Goal: Task Accomplishment & Management: Manage account settings

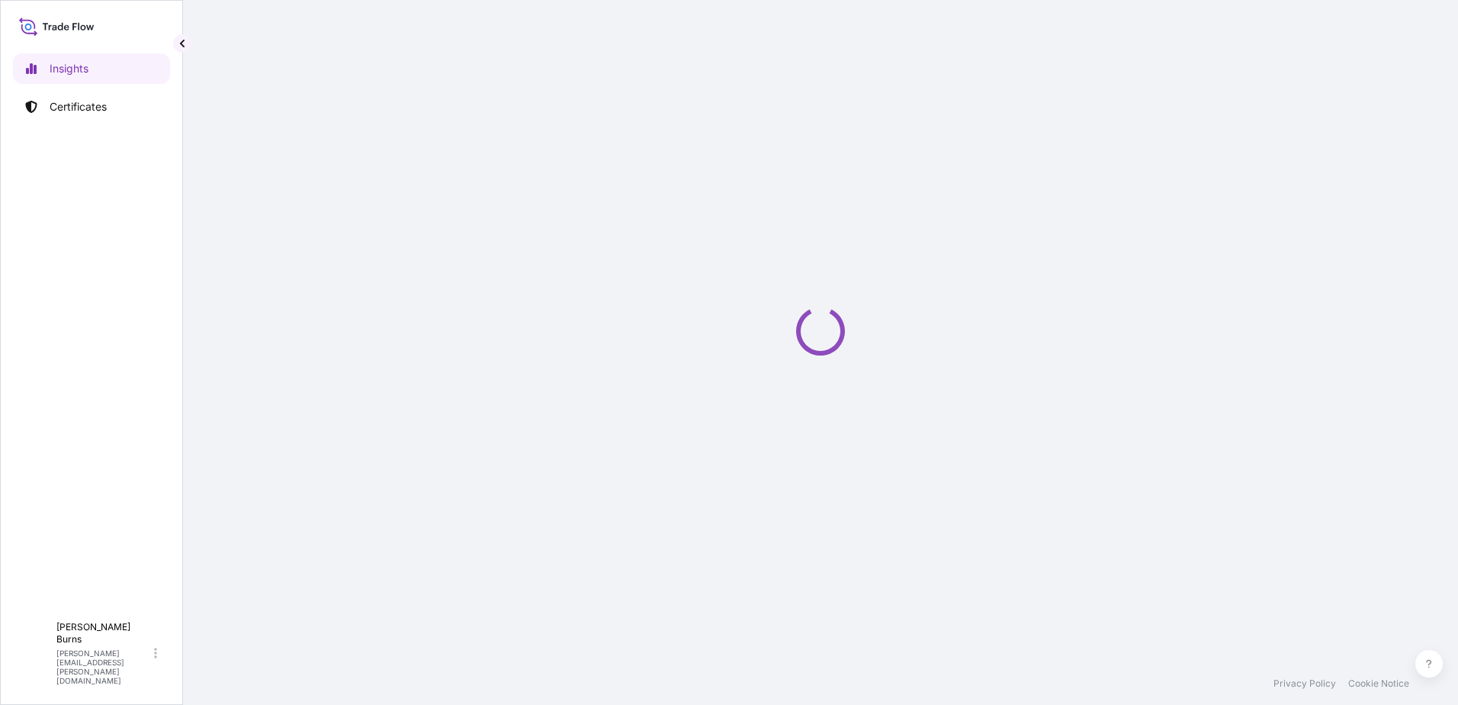
select select "2025"
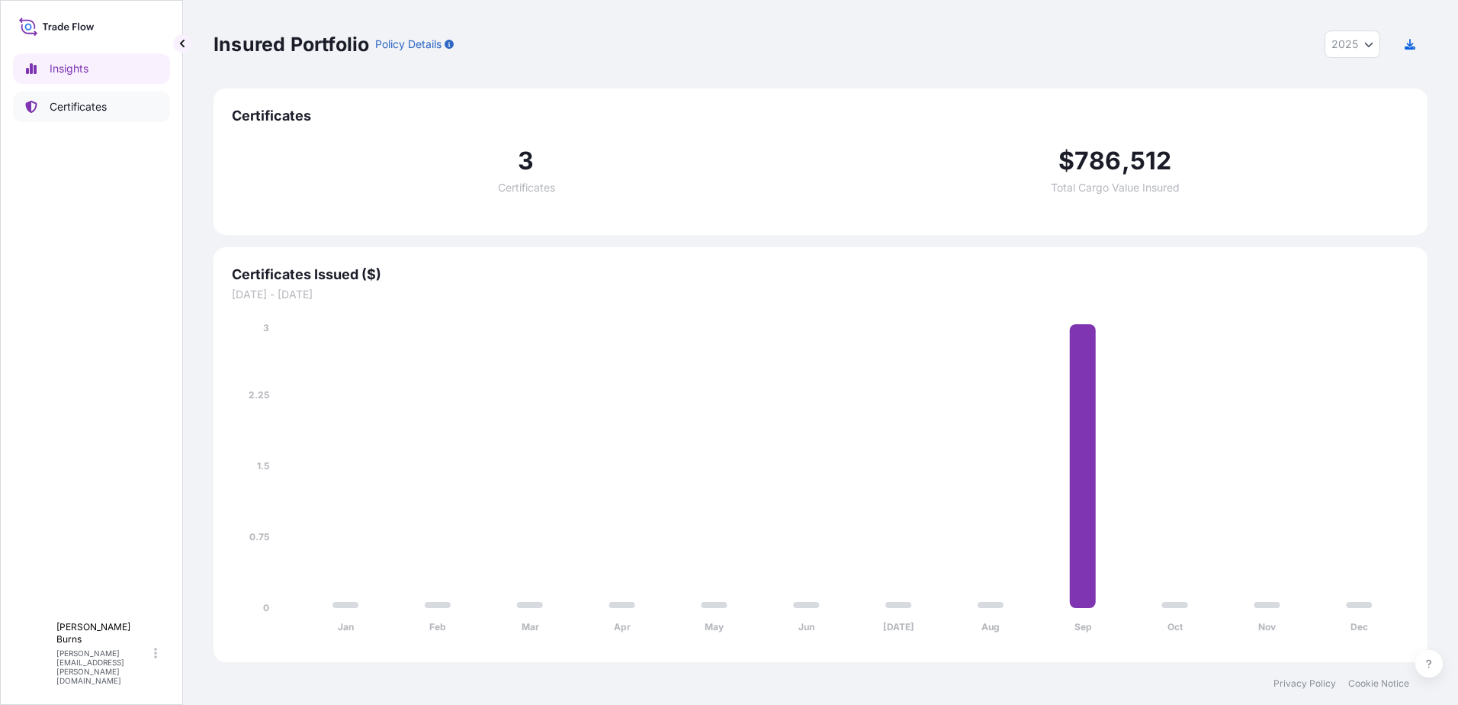
click at [97, 108] on p "Certificates" at bounding box center [78, 106] width 57 height 15
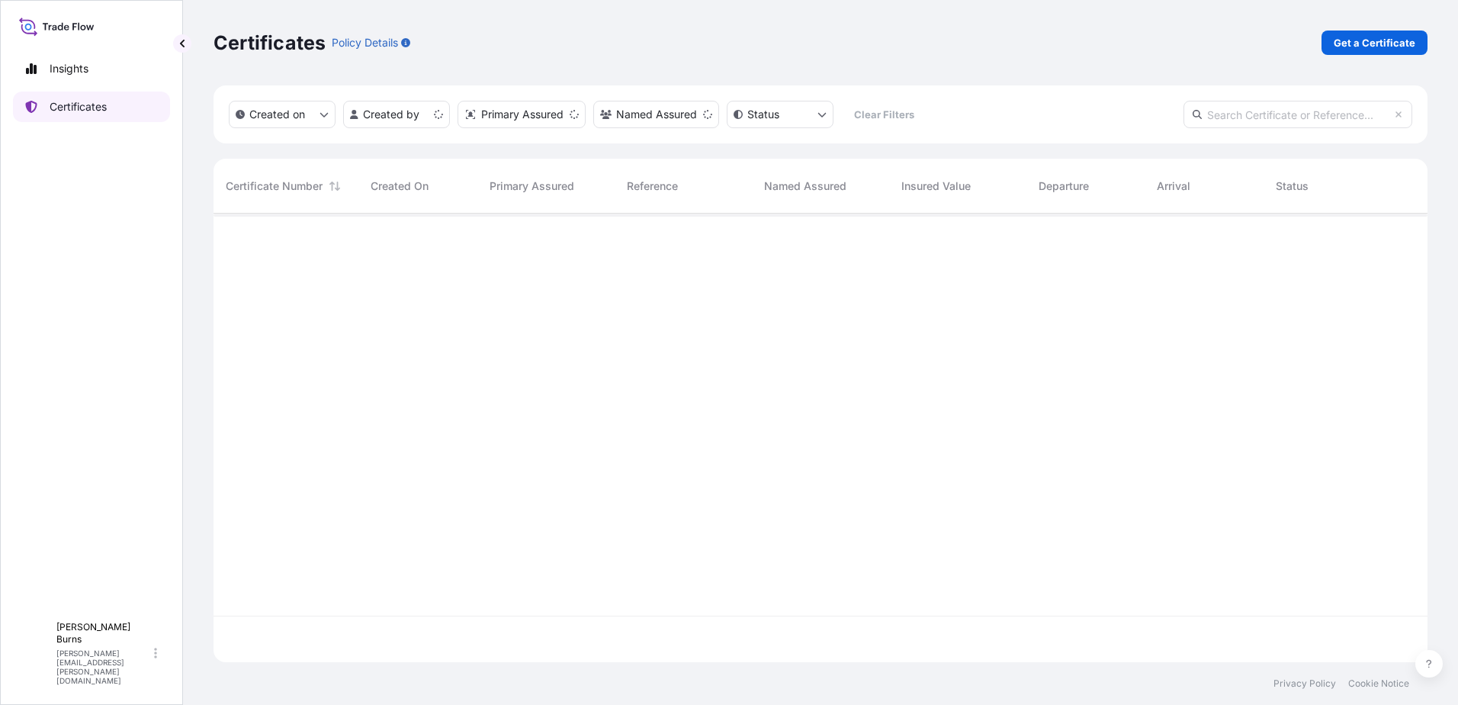
scroll to position [445, 1203]
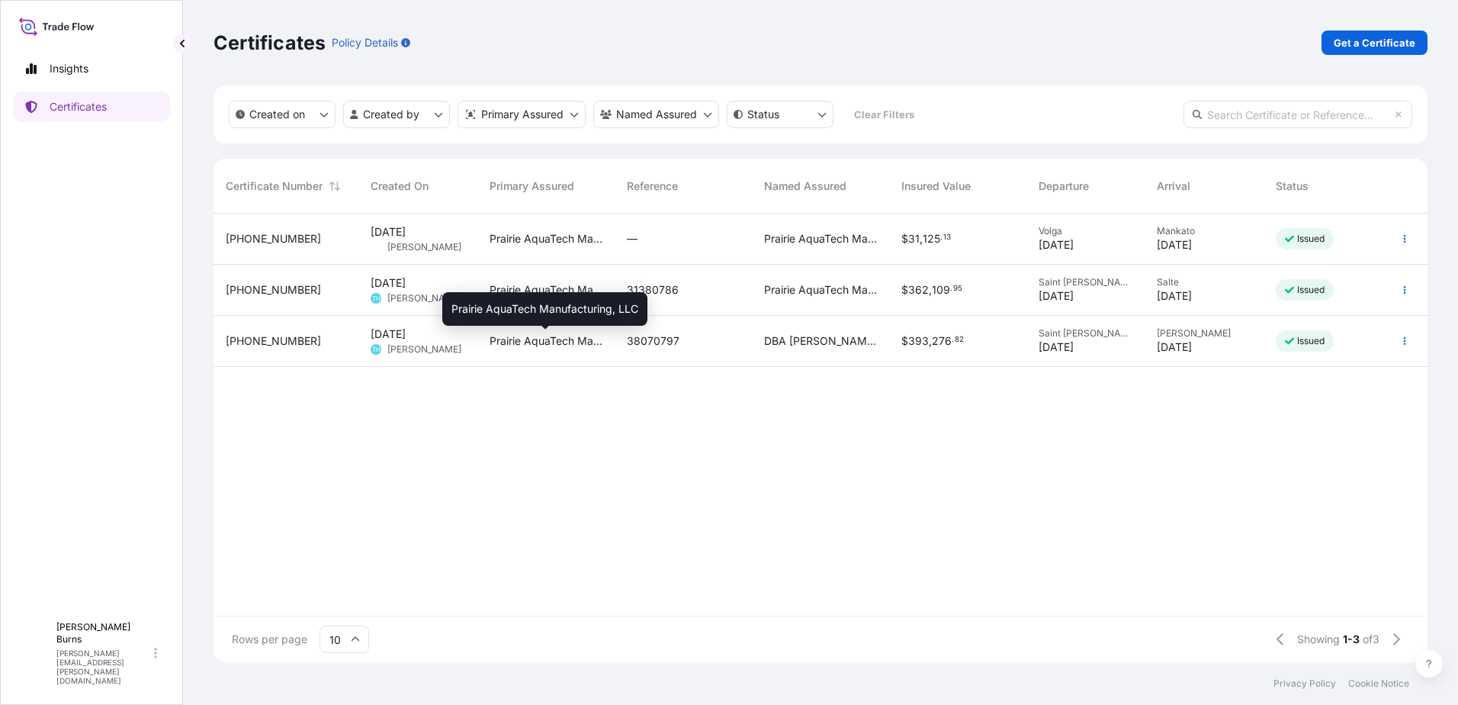
click at [516, 345] on span "Prairie AquaTech Manufacturing, LLC" at bounding box center [546, 340] width 113 height 15
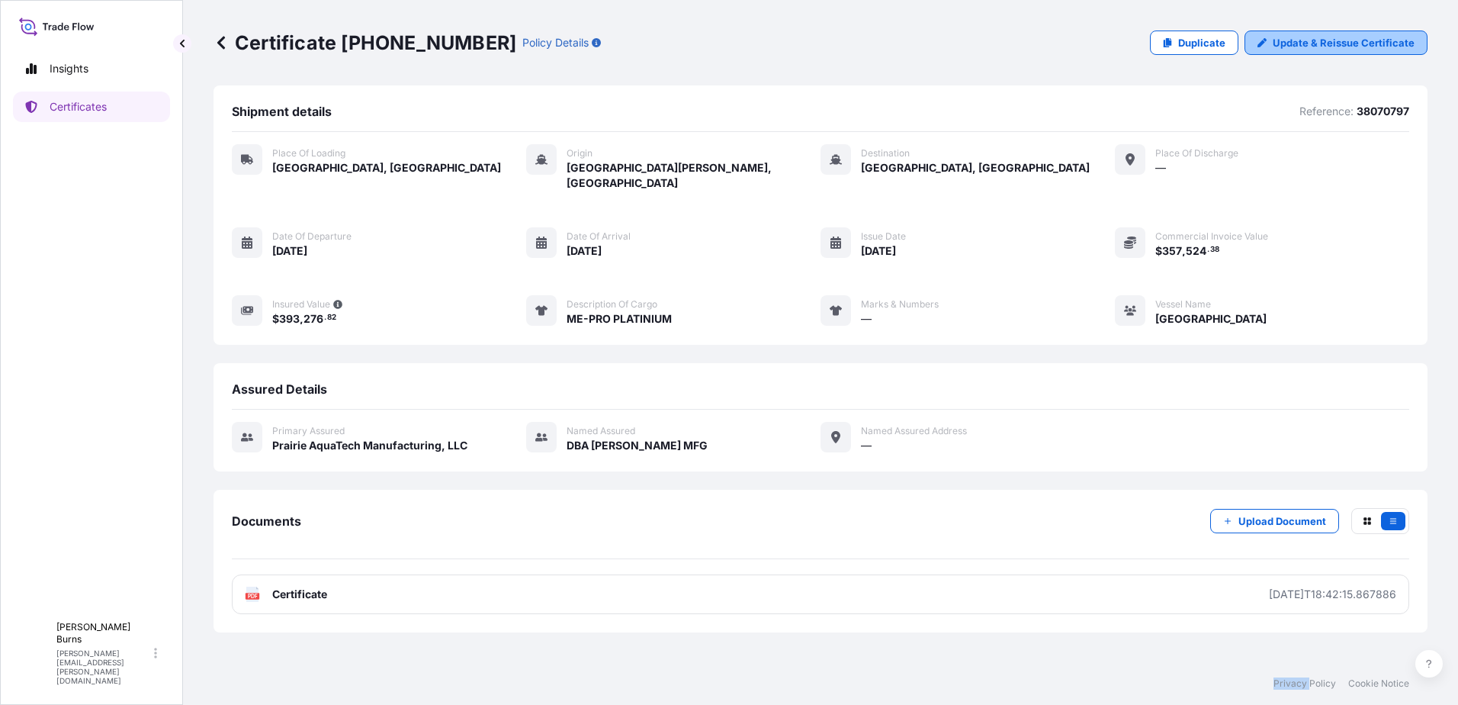
click at [1322, 47] on p "Update & Reissue Certificate" at bounding box center [1344, 42] width 142 height 15
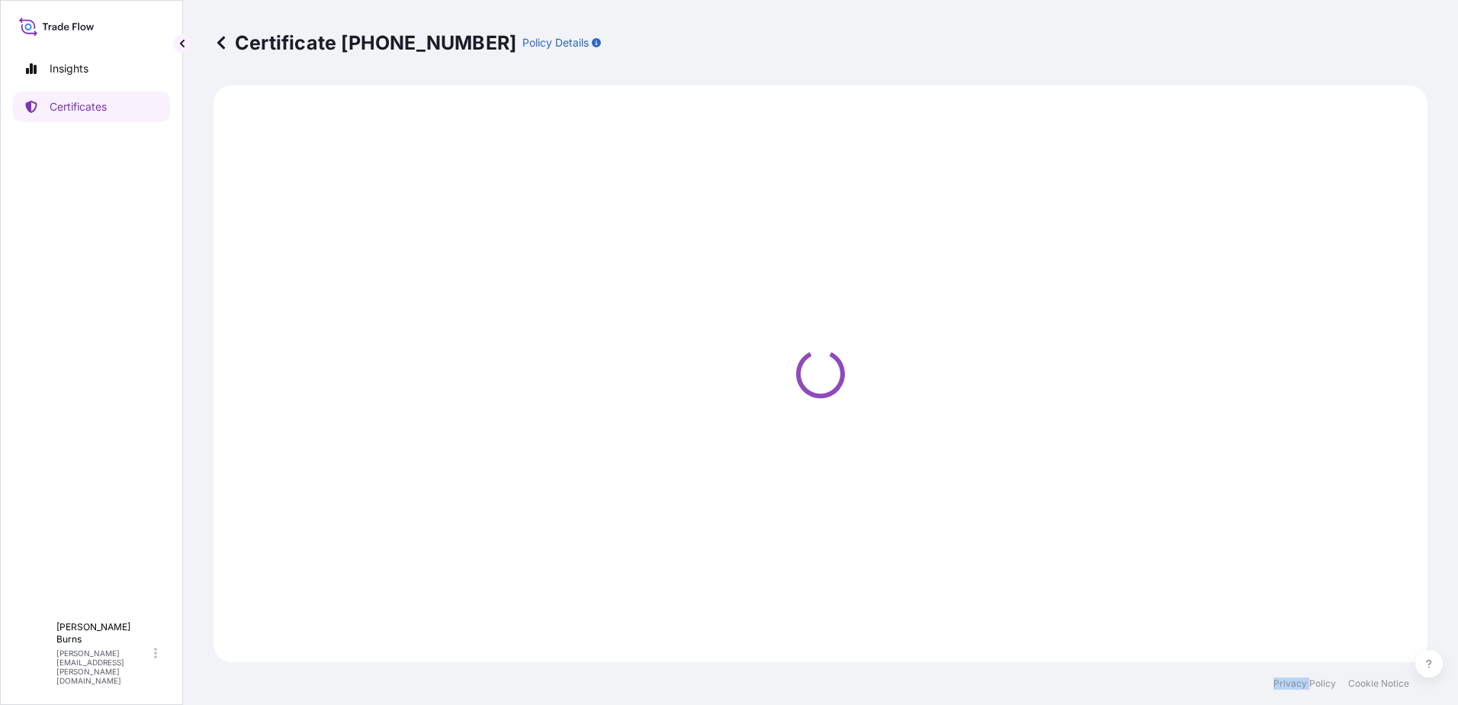
select select "Road / Inland"
select select "Sea Vessel"
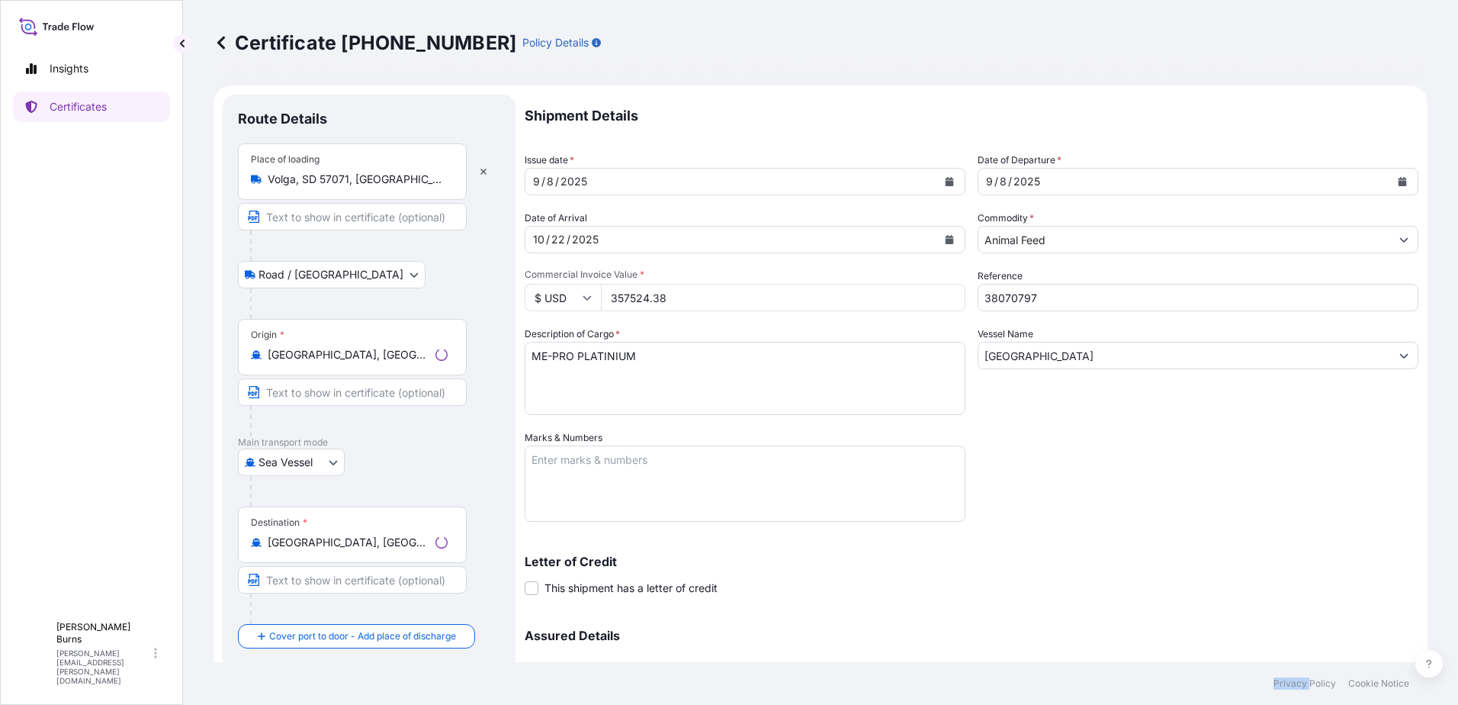
select select "32206"
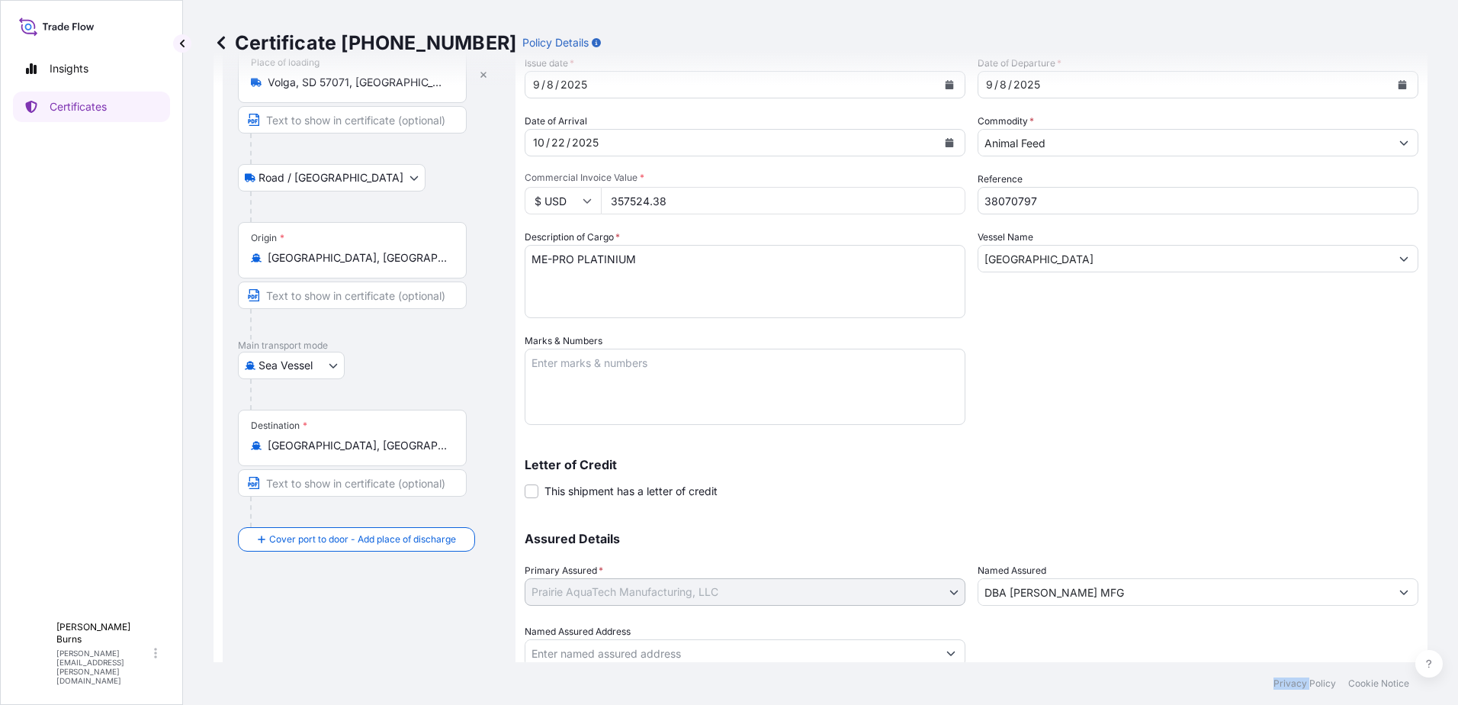
scroll to position [153, 0]
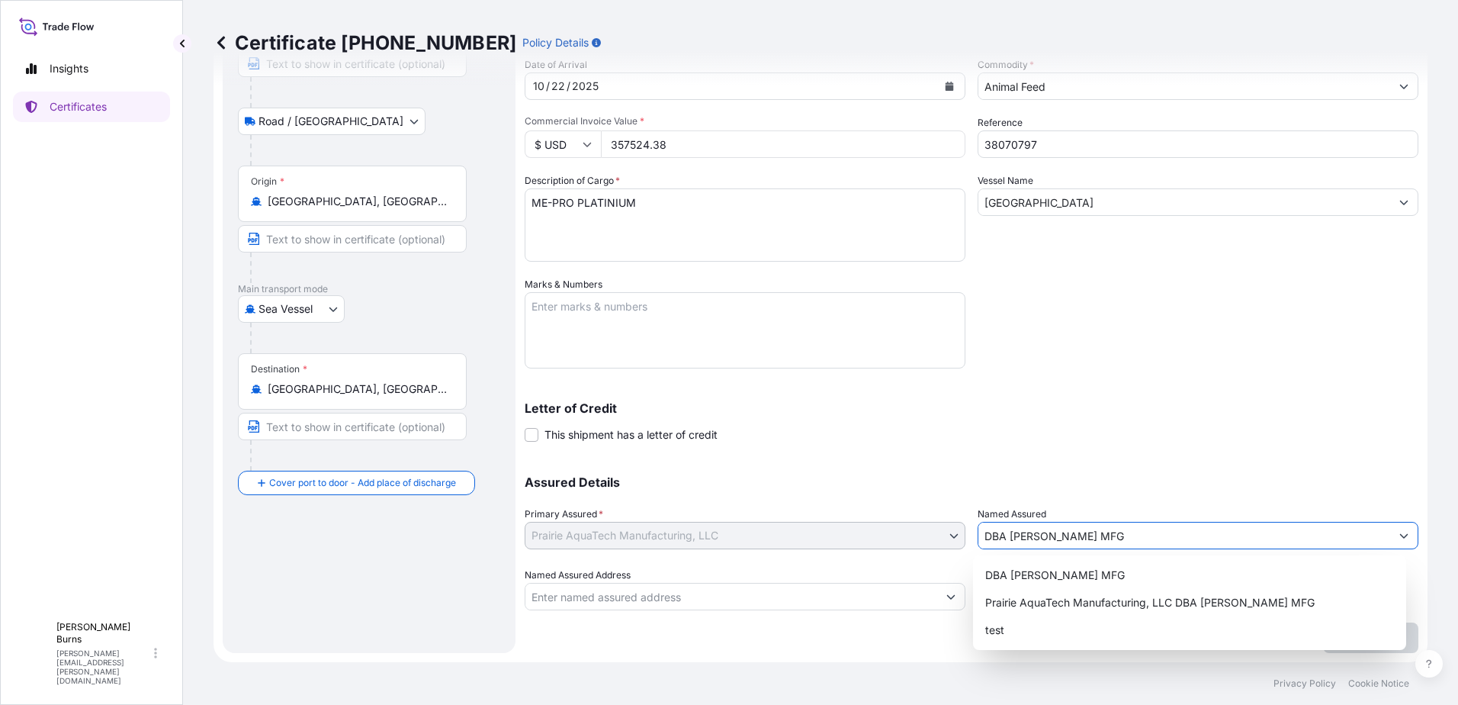
click at [1149, 531] on input "DBA HOUDEK MFG" at bounding box center [1185, 535] width 412 height 27
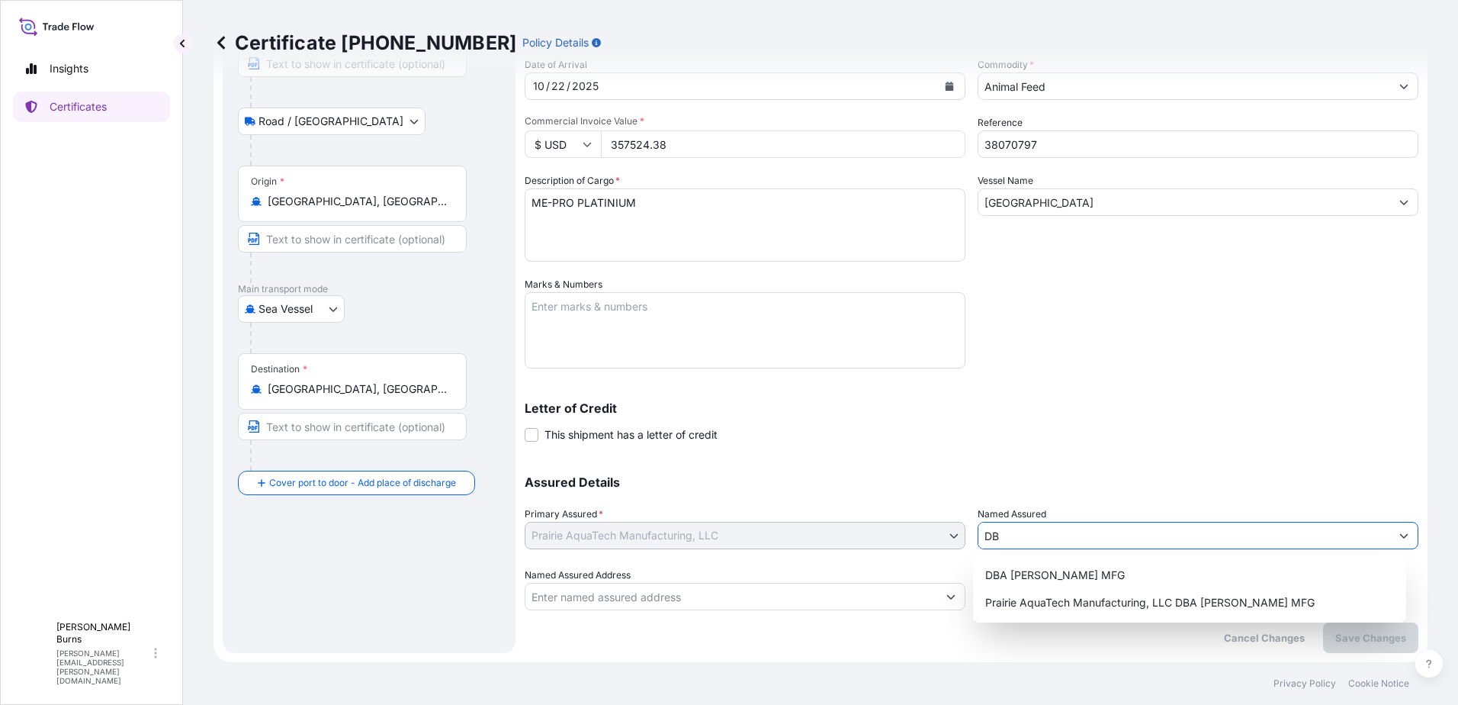
type input "D"
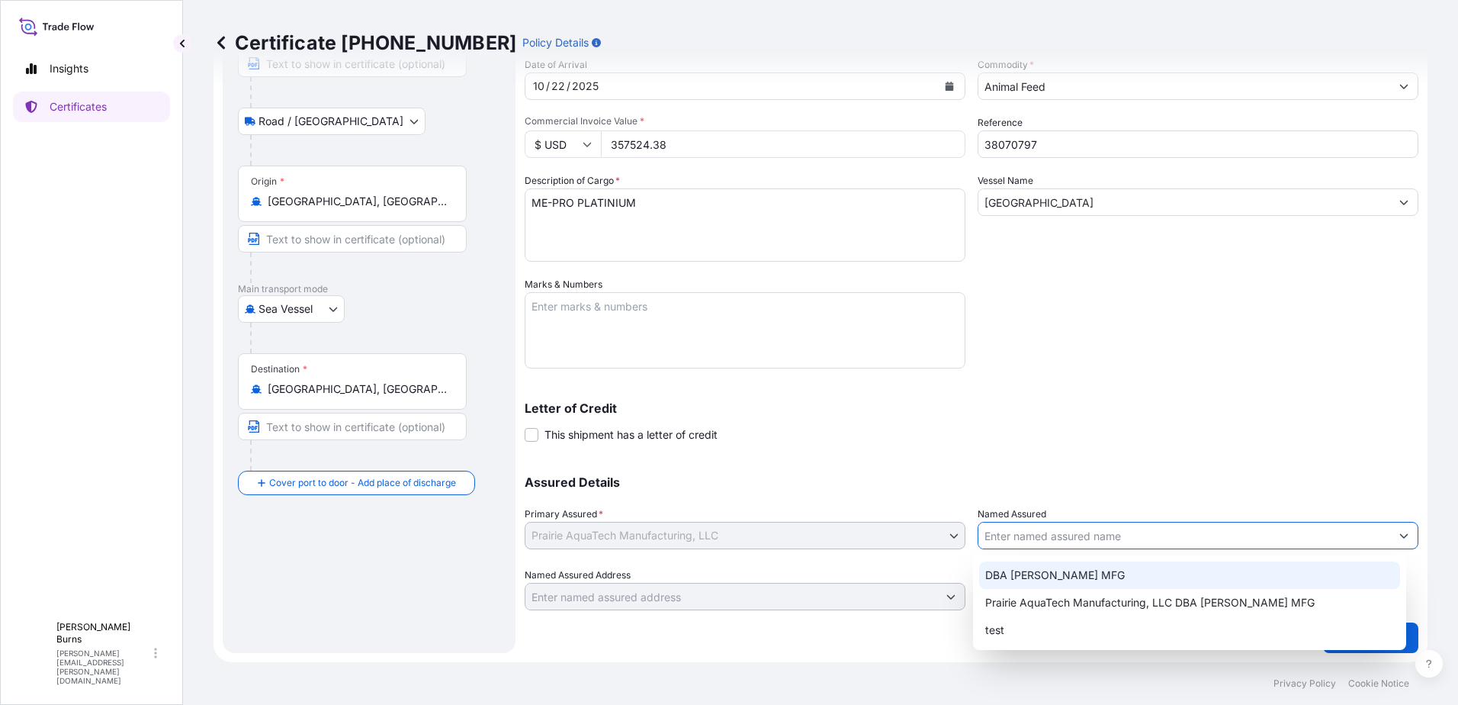
click at [1075, 529] on input "Named Assured" at bounding box center [1185, 535] width 412 height 27
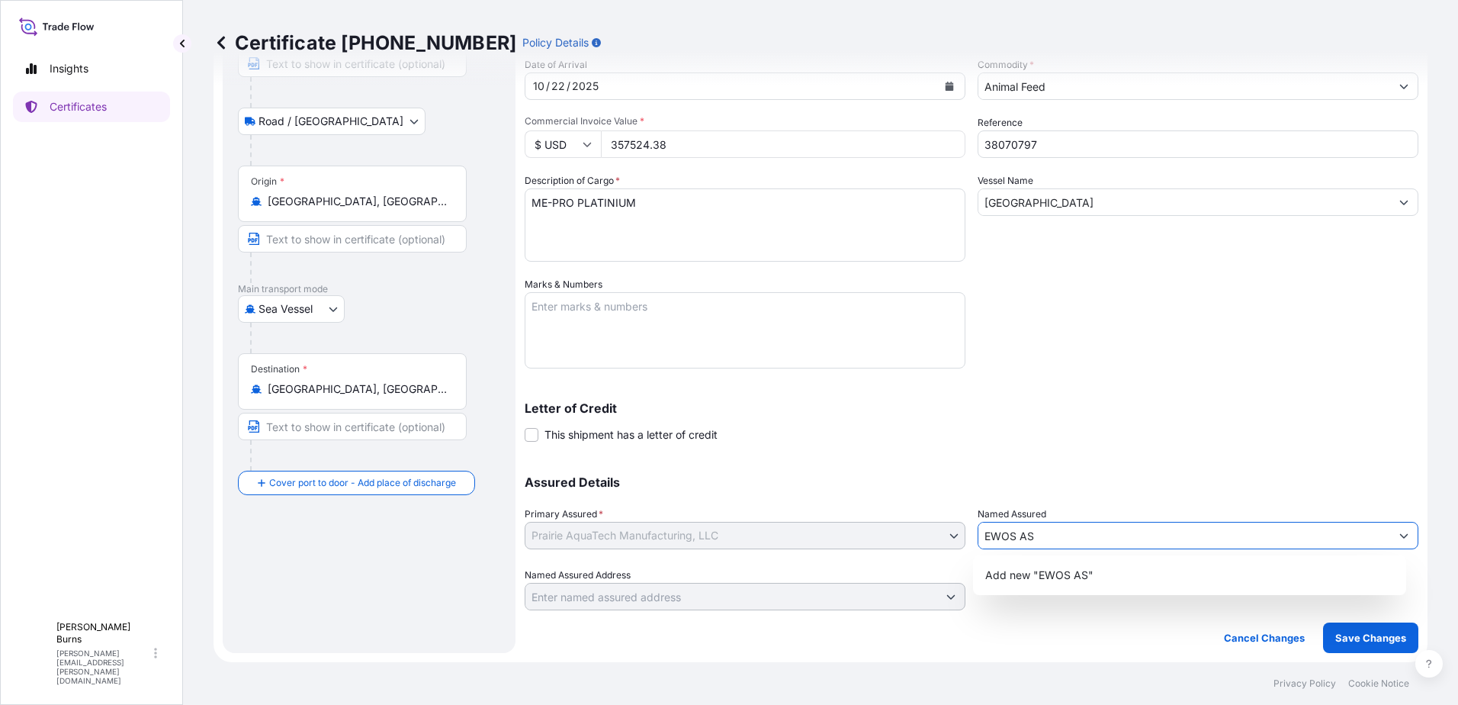
type input "EWOS AS"
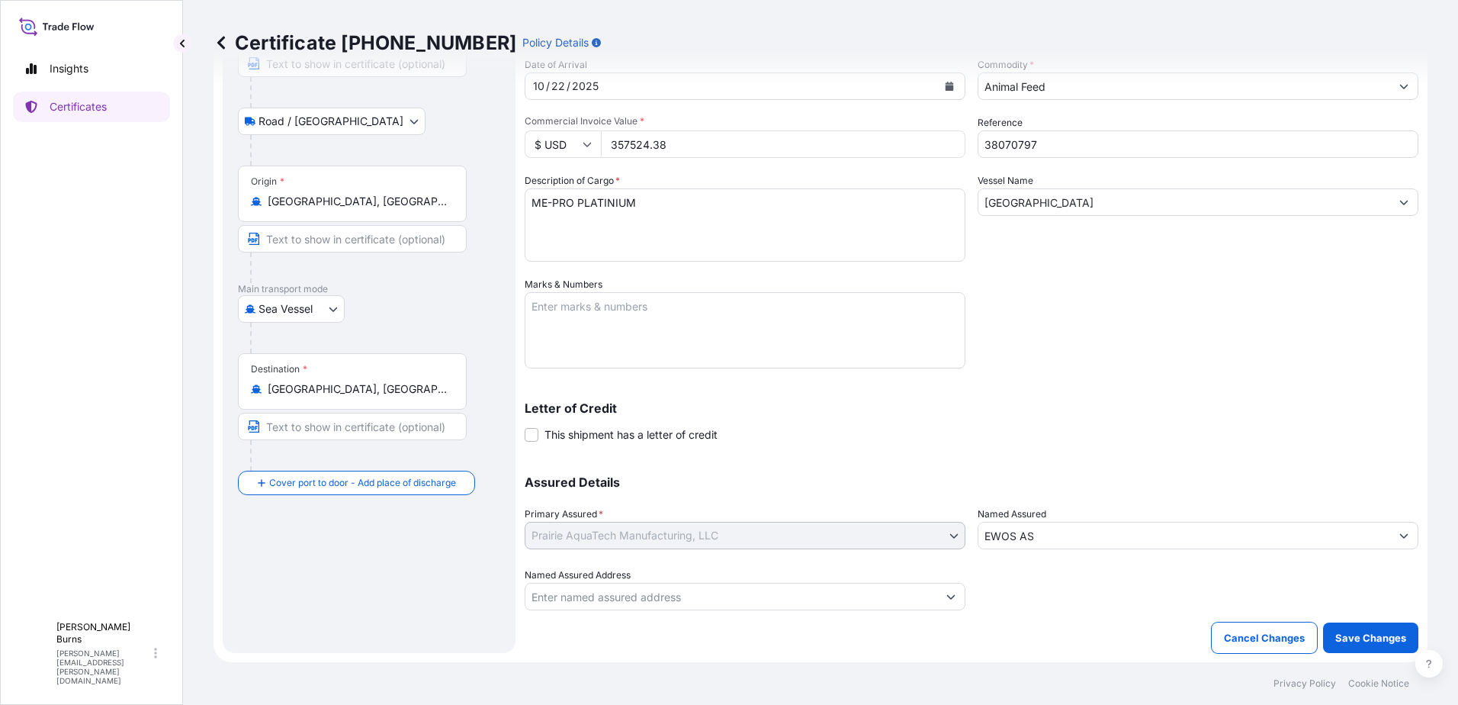
click at [949, 592] on icon "Show suggestions" at bounding box center [950, 596] width 9 height 9
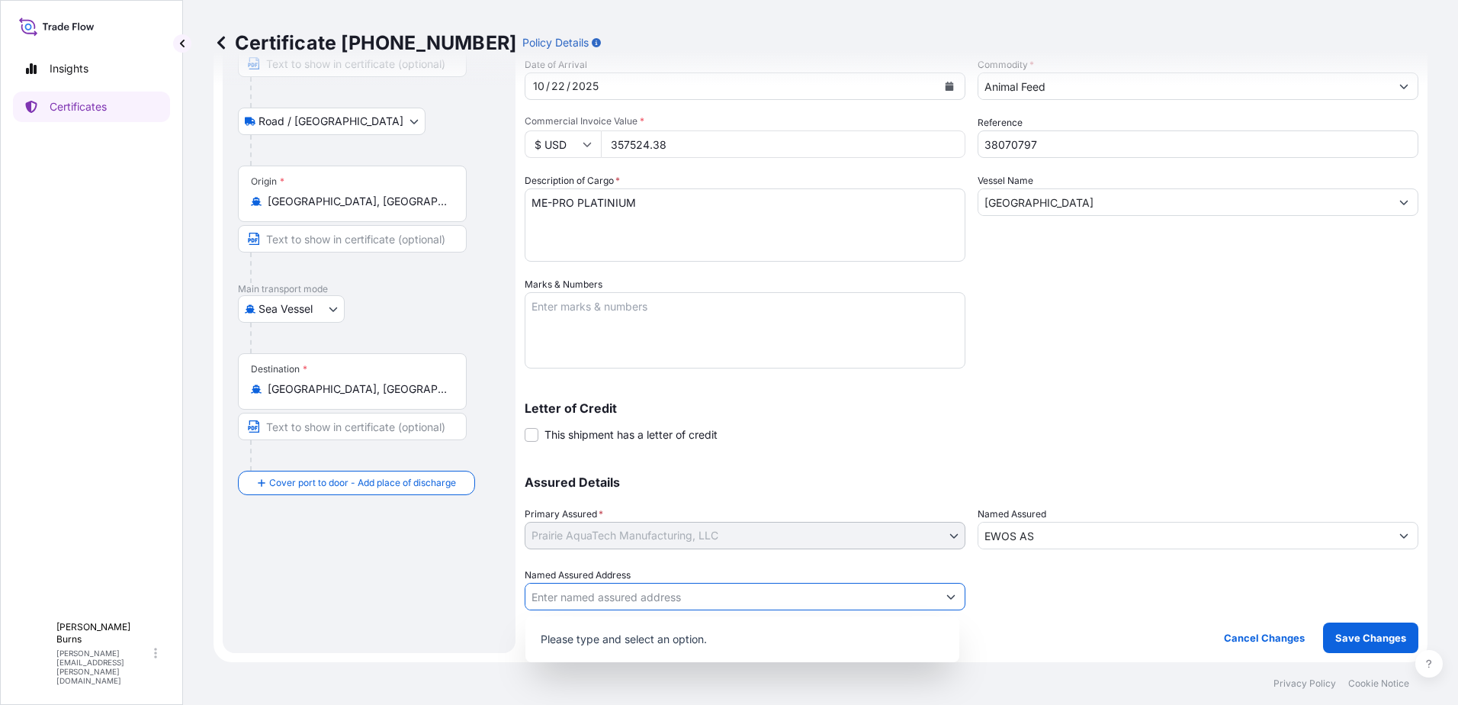
click at [851, 597] on input "Named Assured Address" at bounding box center [731, 596] width 412 height 27
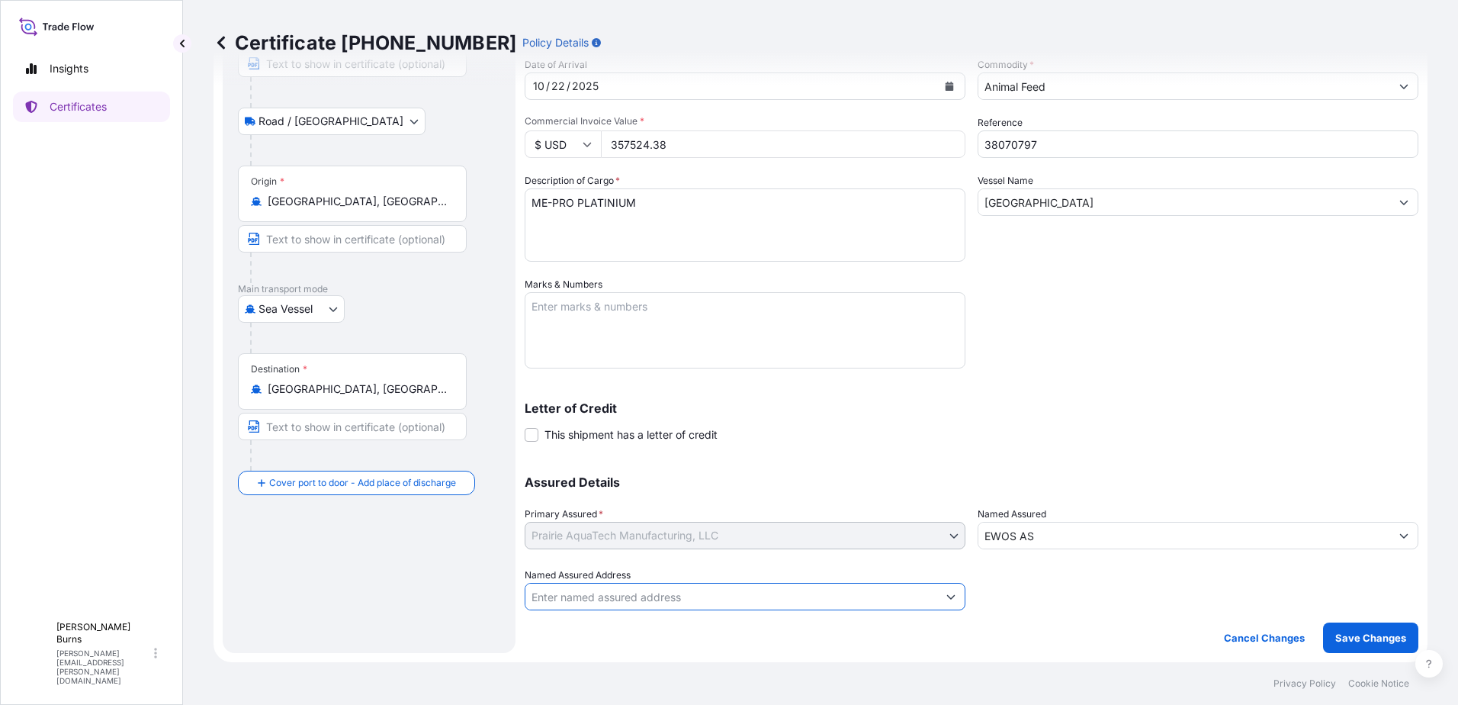
click at [658, 597] on input "Named Assured Address" at bounding box center [731, 596] width 412 height 27
click at [684, 598] on input "Named Assured Address" at bounding box center [731, 596] width 412 height 27
click at [617, 593] on input "Named Assured Address" at bounding box center [731, 596] width 412 height 27
type input "Kyllervegen 2 6906 Floro, Norway"
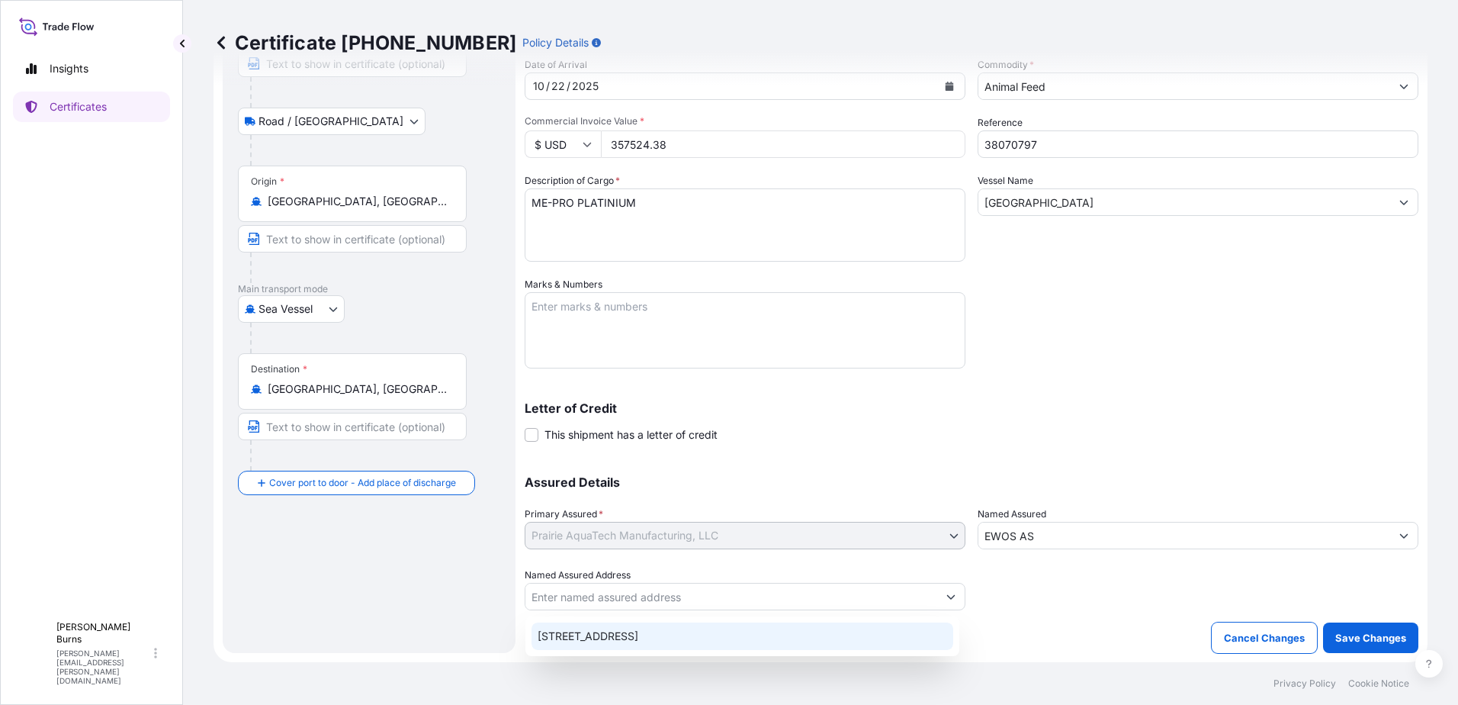
click at [760, 636] on div "Kyllervegen 2, 6906 Florø, Norway" at bounding box center [743, 635] width 422 height 27
type input "Kyllervegen 2, 6906 Florø, Norway"
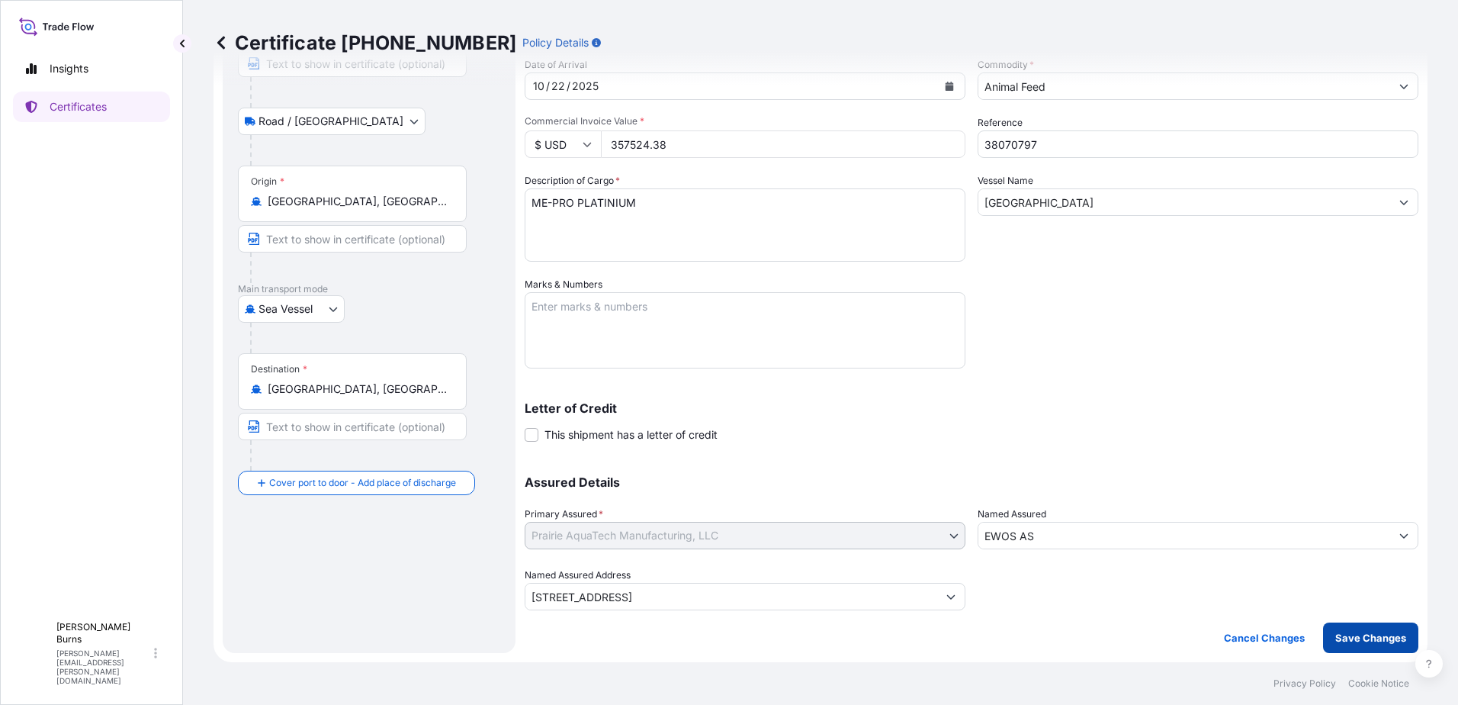
click at [1377, 640] on p "Save Changes" at bounding box center [1370, 637] width 71 height 15
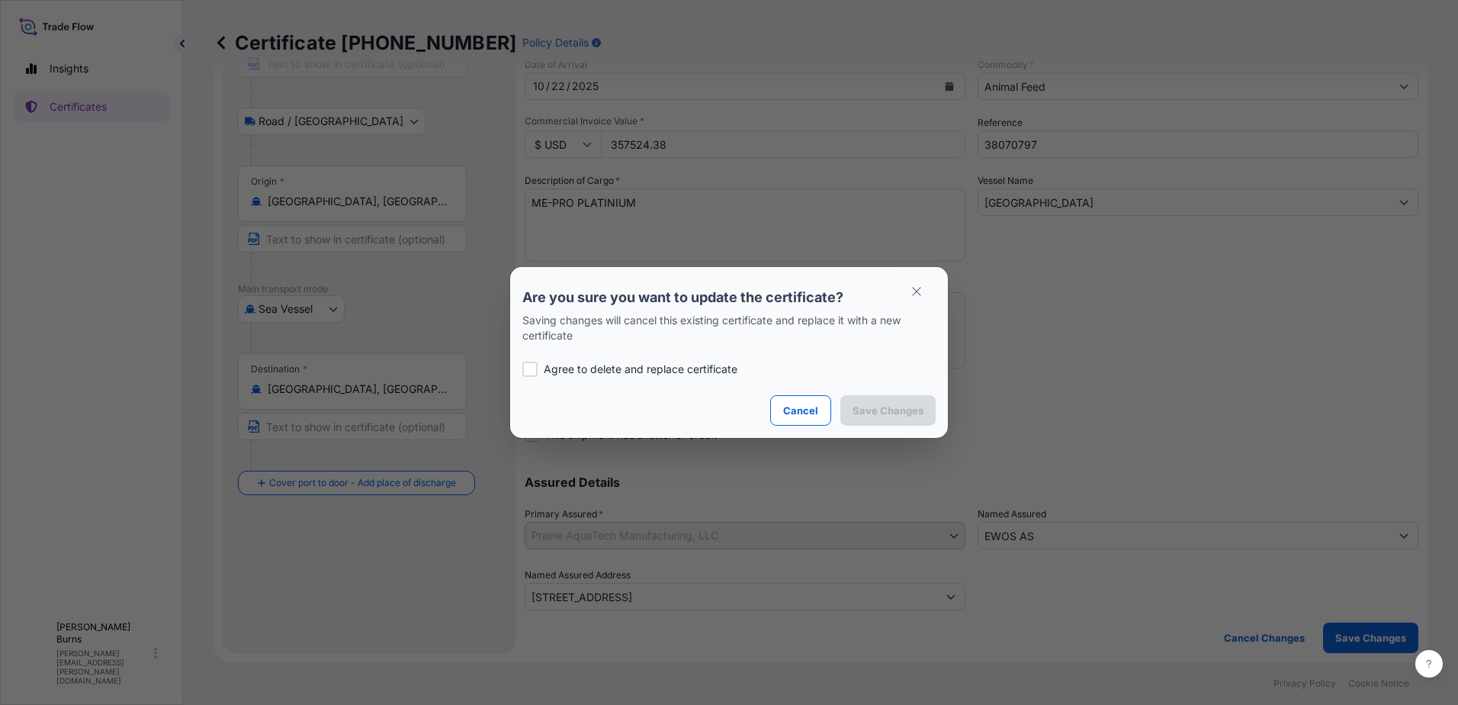
click at [533, 372] on div at bounding box center [529, 369] width 15 height 15
checkbox input "true"
click at [918, 413] on p "Save Changes" at bounding box center [888, 410] width 71 height 15
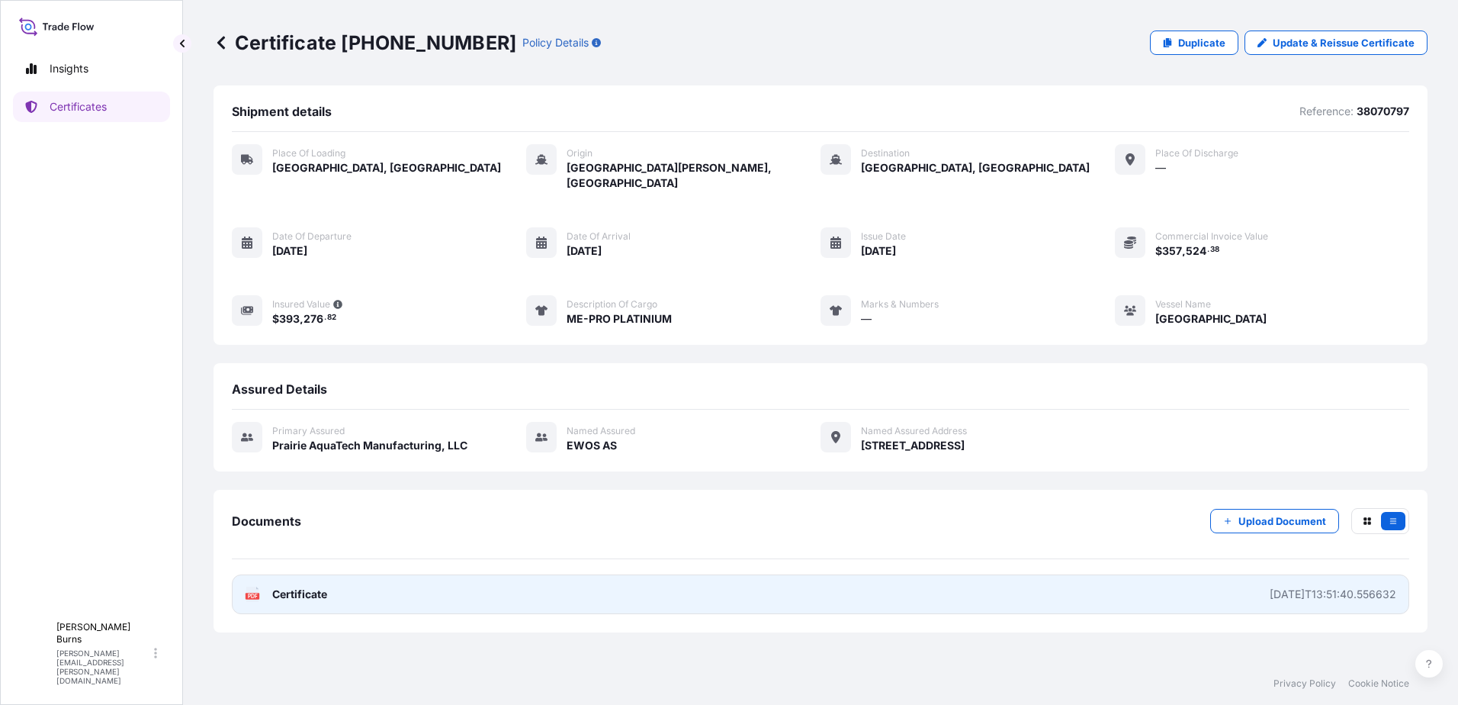
click at [631, 590] on link "PDF Certificate 2025-09-25T13:51:40.556632" at bounding box center [821, 594] width 1178 height 40
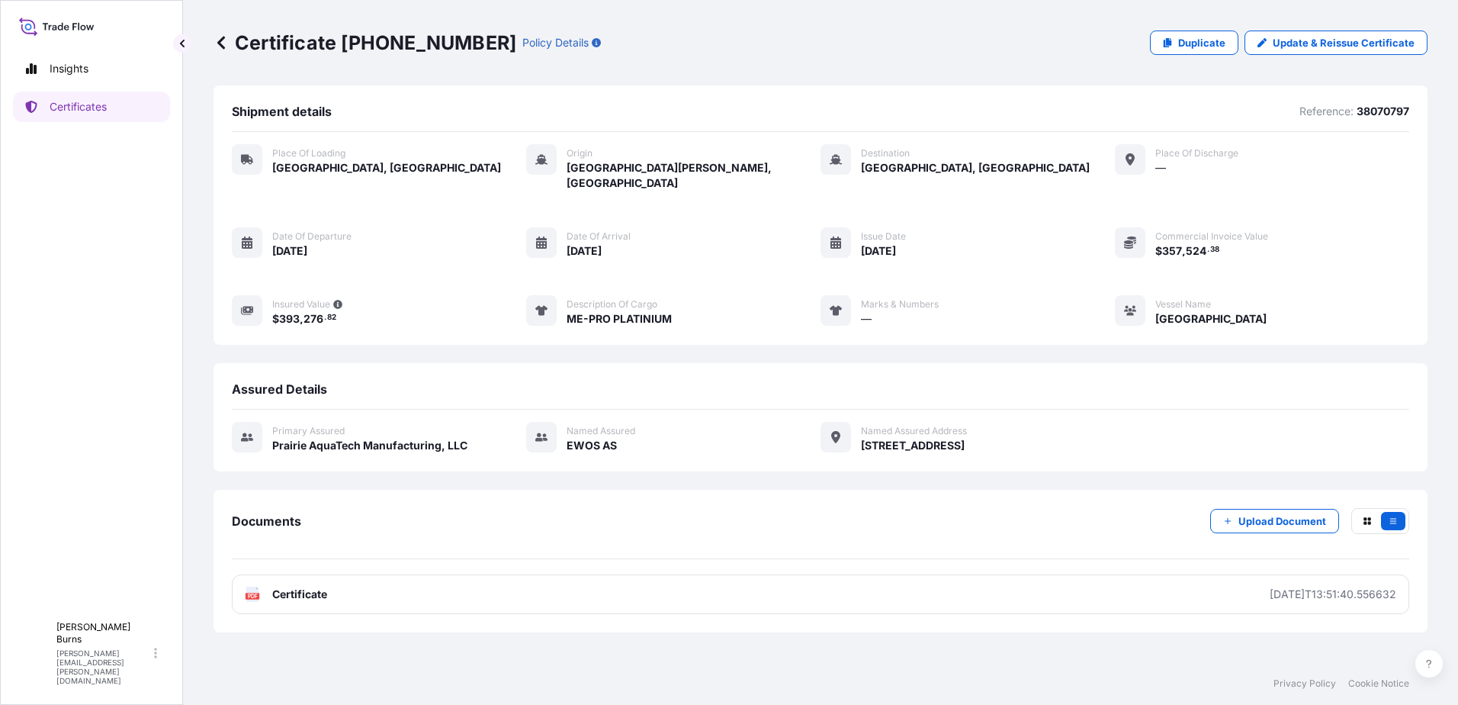
click at [217, 49] on icon at bounding box center [221, 42] width 15 height 15
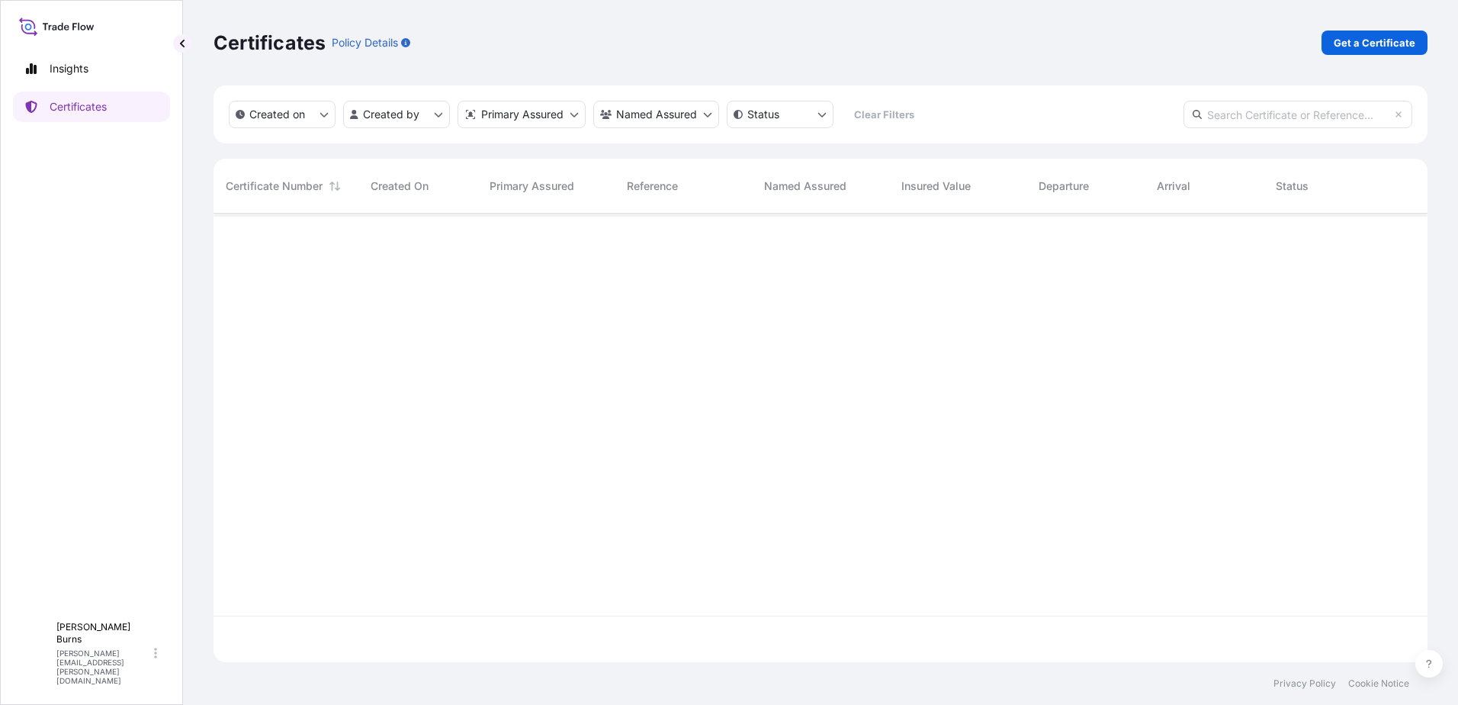
scroll to position [445, 1203]
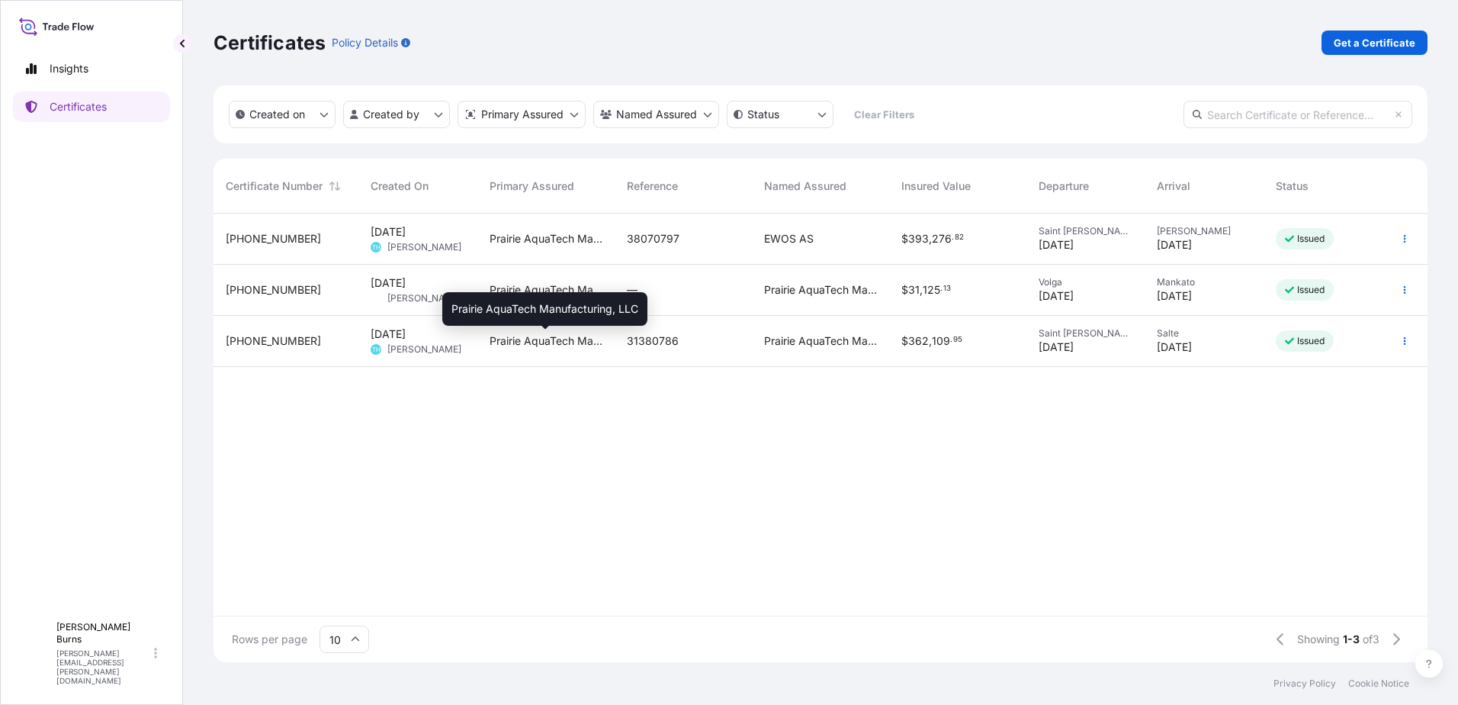
click at [513, 338] on span "Prairie AquaTech Manufacturing, LLC" at bounding box center [546, 340] width 113 height 15
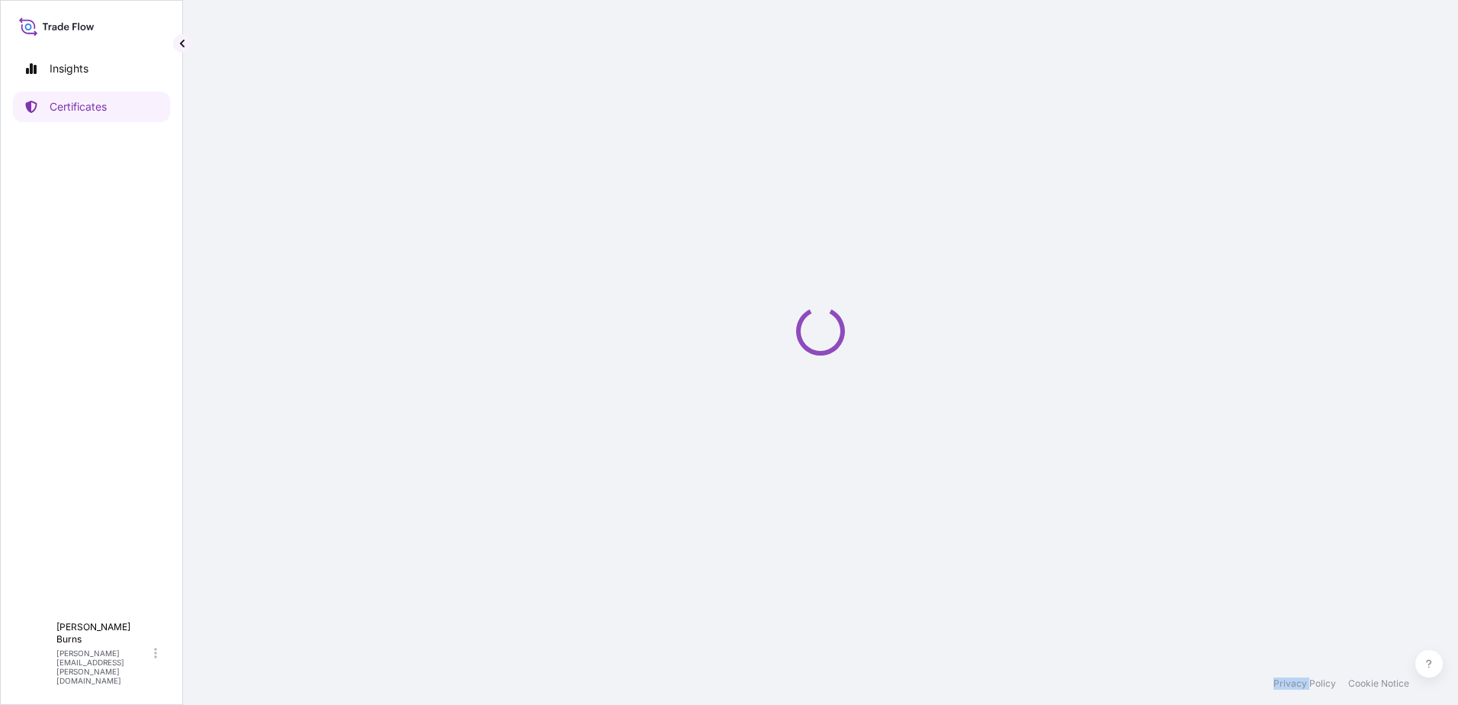
click at [513, 338] on div "Loading" at bounding box center [821, 331] width 1214 height 662
click at [990, 608] on div "Loading" at bounding box center [821, 331] width 1214 height 662
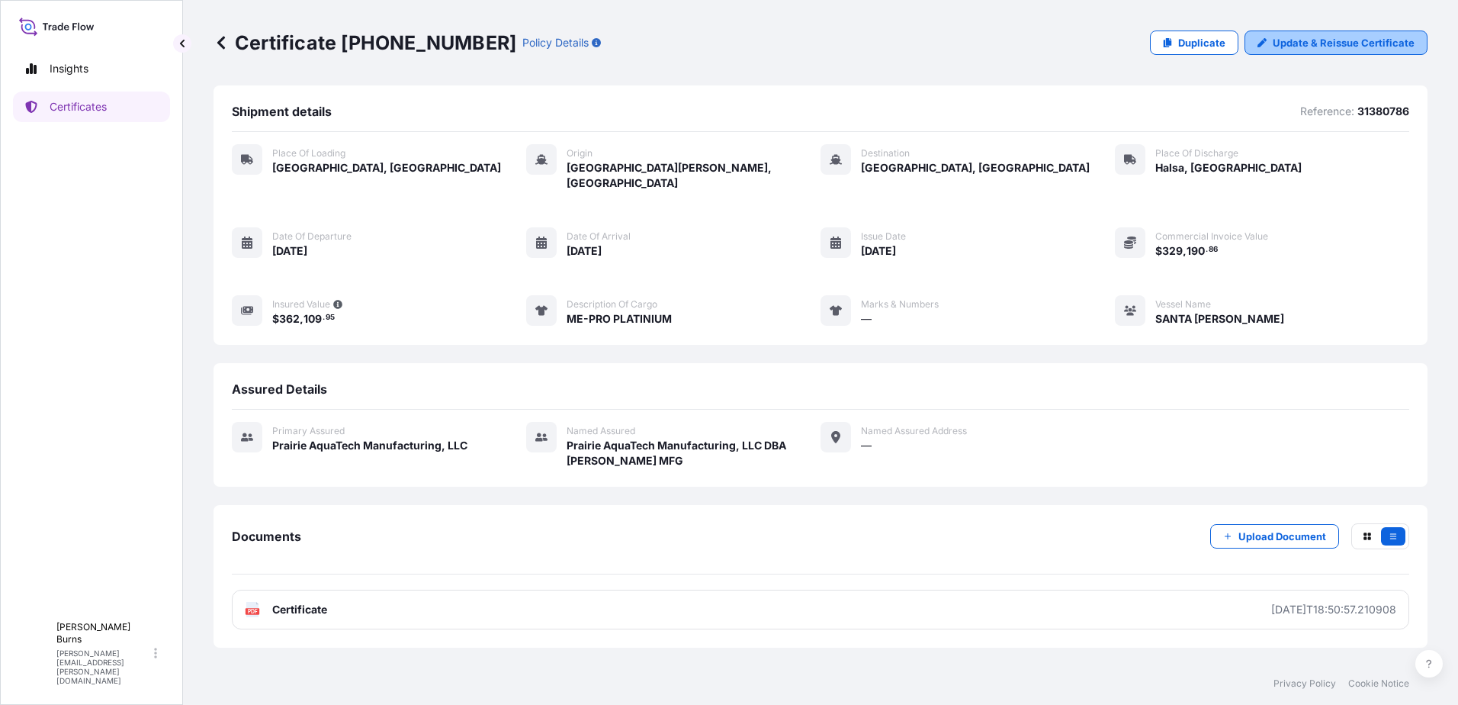
click at [1316, 43] on p "Update & Reissue Certificate" at bounding box center [1344, 42] width 142 height 15
select select "Road / Inland"
select select "Sea Vessel"
select select "Road / Inland"
select select "32206"
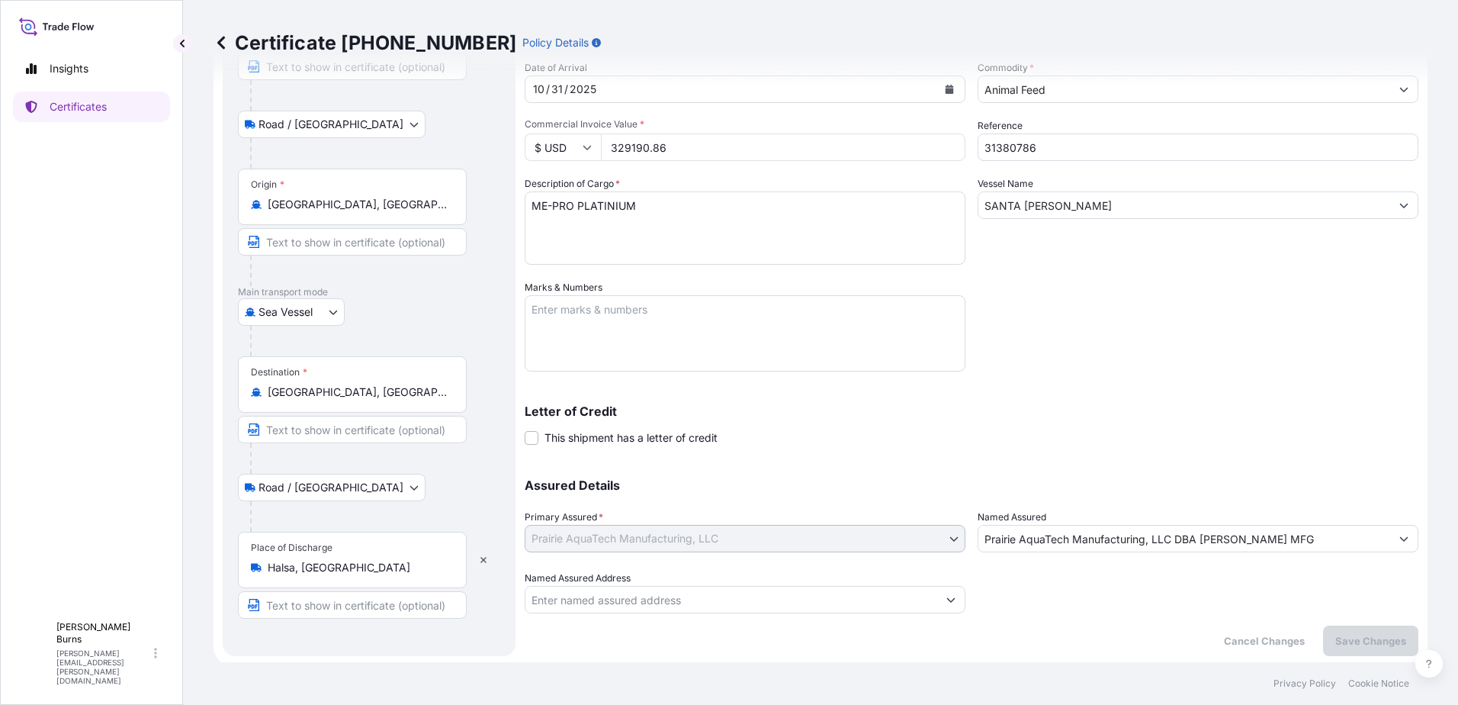
scroll to position [153, 0]
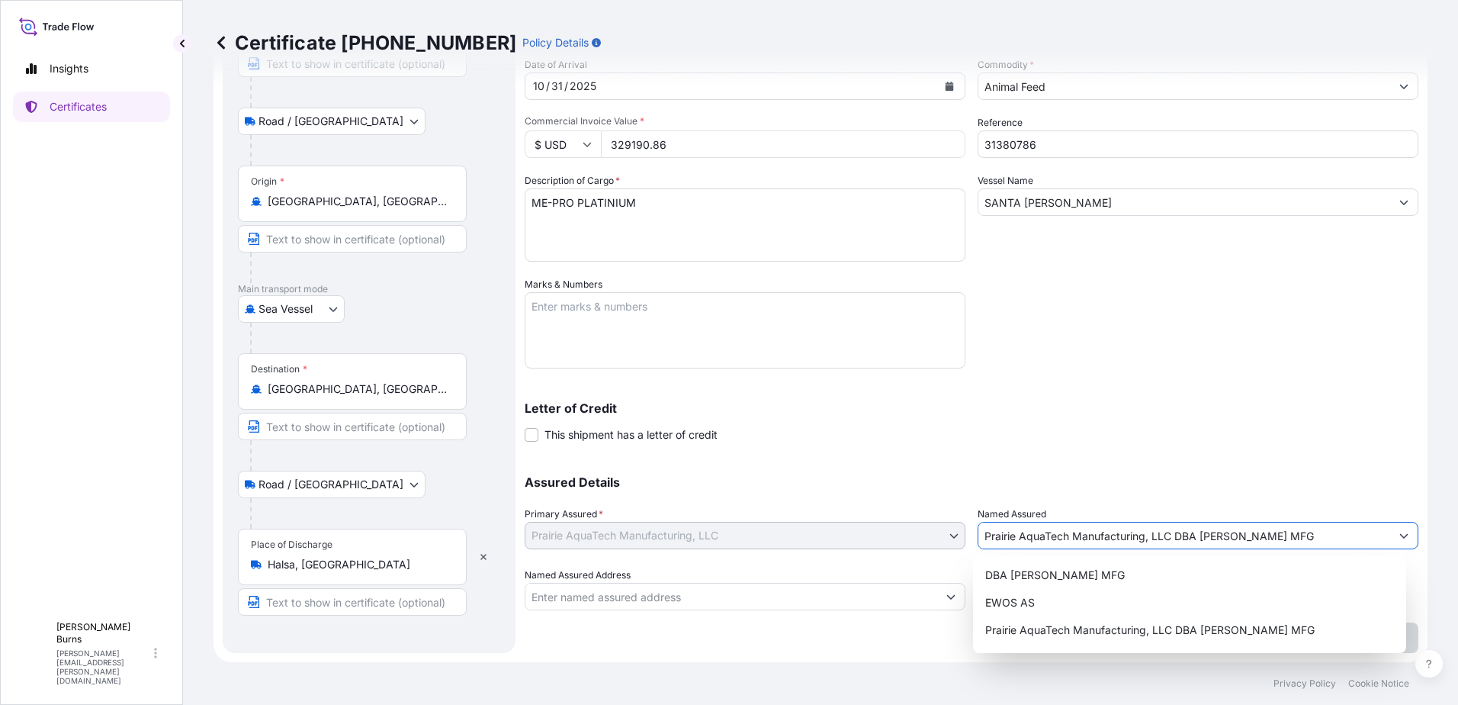
click at [943, 540] on div "Assured Details Primary Assured * Prairie AquaTech Manufacturing, LLC Prairie A…" at bounding box center [972, 534] width 894 height 153
click at [1017, 598] on span "EWOS AS" at bounding box center [1010, 602] width 50 height 15
type input "EWOS AS"
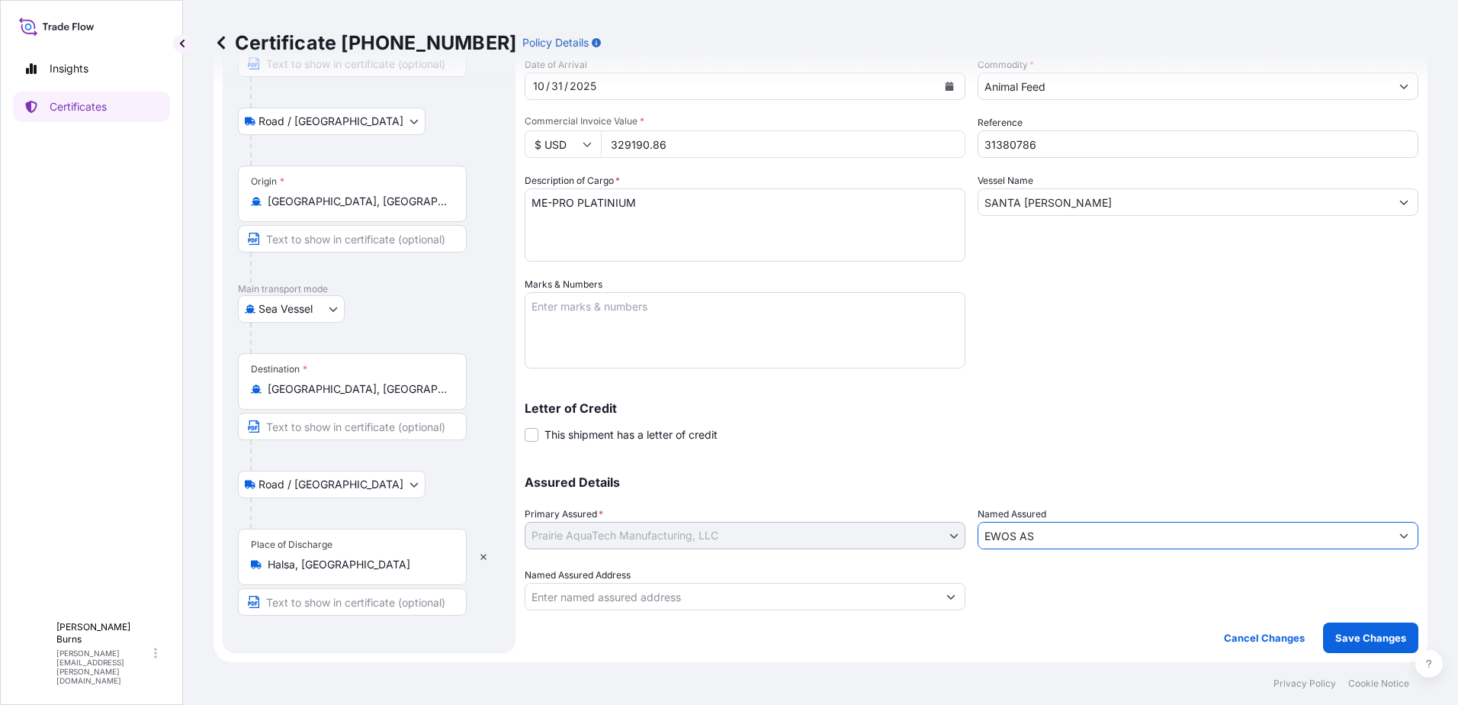
click at [687, 608] on input "Named Assured Address" at bounding box center [731, 596] width 412 height 27
click at [946, 594] on icon "Show suggestions" at bounding box center [950, 596] width 9 height 9
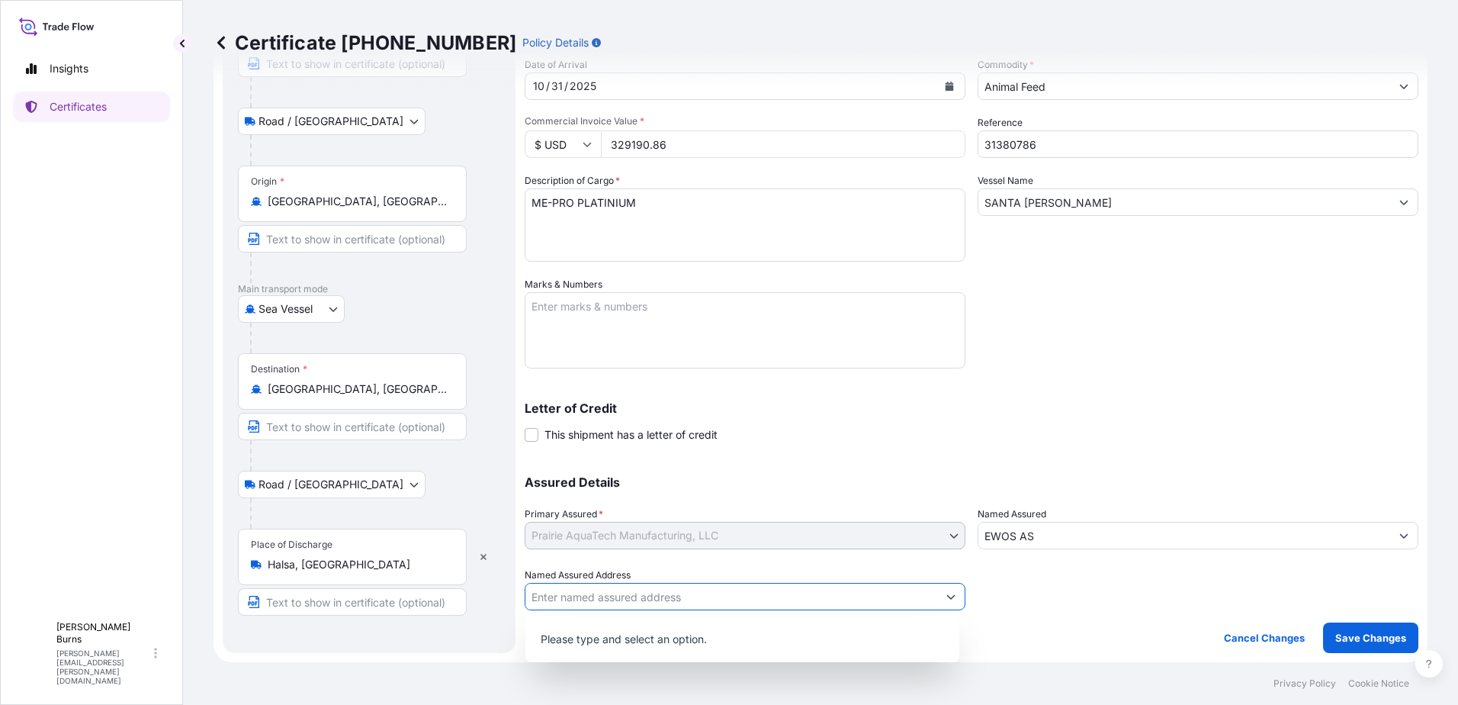
click at [788, 593] on input "Named Assured Address" at bounding box center [731, 596] width 412 height 27
type input "Kyllervegen 2 6906 Floro, Norway"
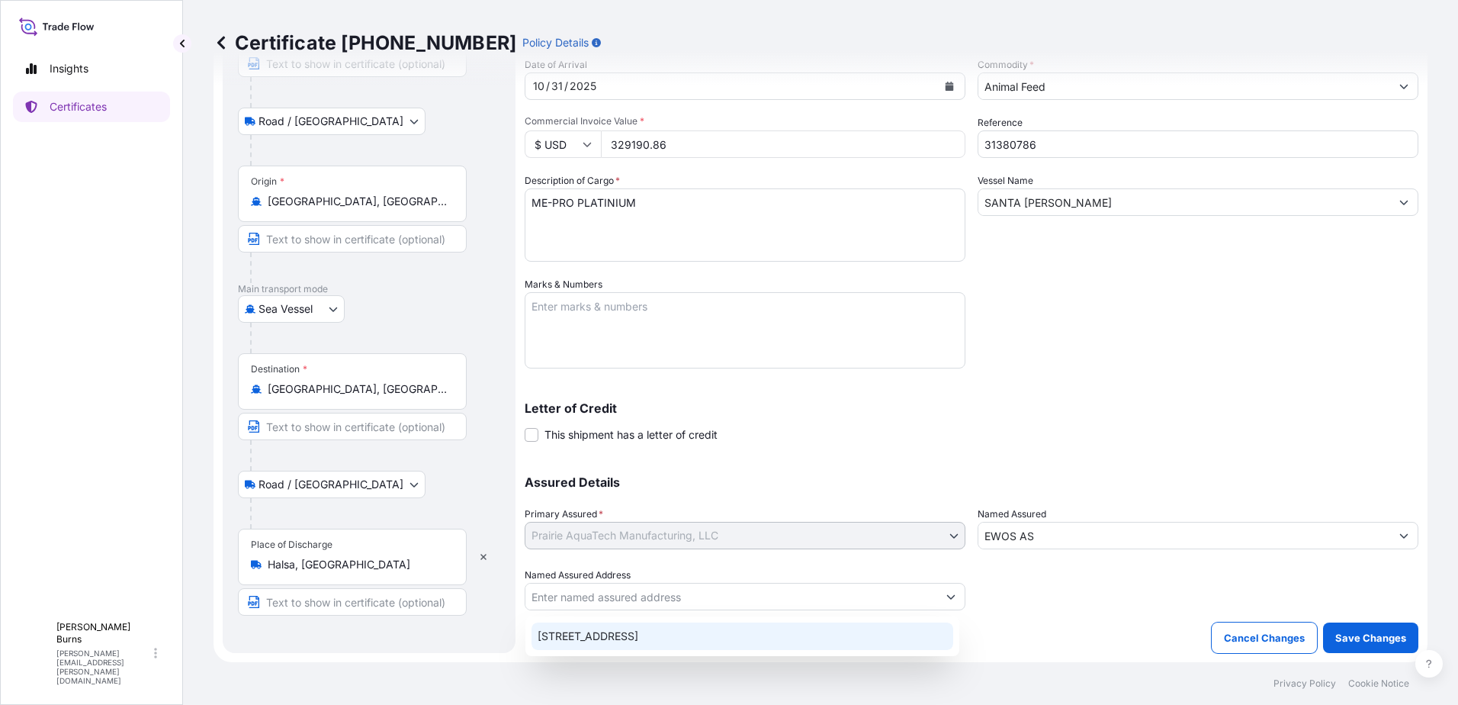
click at [786, 629] on div "Kyllervegen 2, 6906 Florø, Norway" at bounding box center [743, 635] width 422 height 27
type input "Kyllervegen 2, 6906 Florø, Norway"
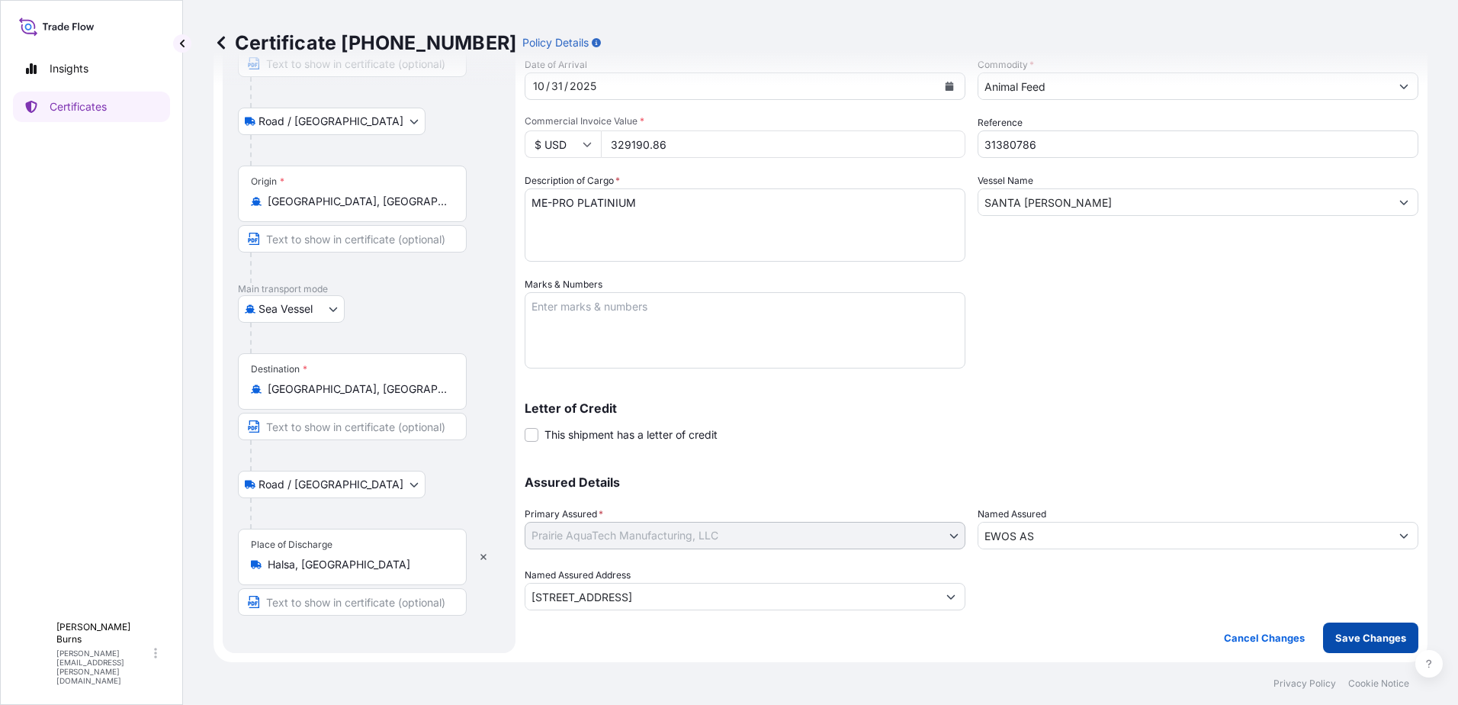
click at [1364, 635] on p "Save Changes" at bounding box center [1370, 637] width 71 height 15
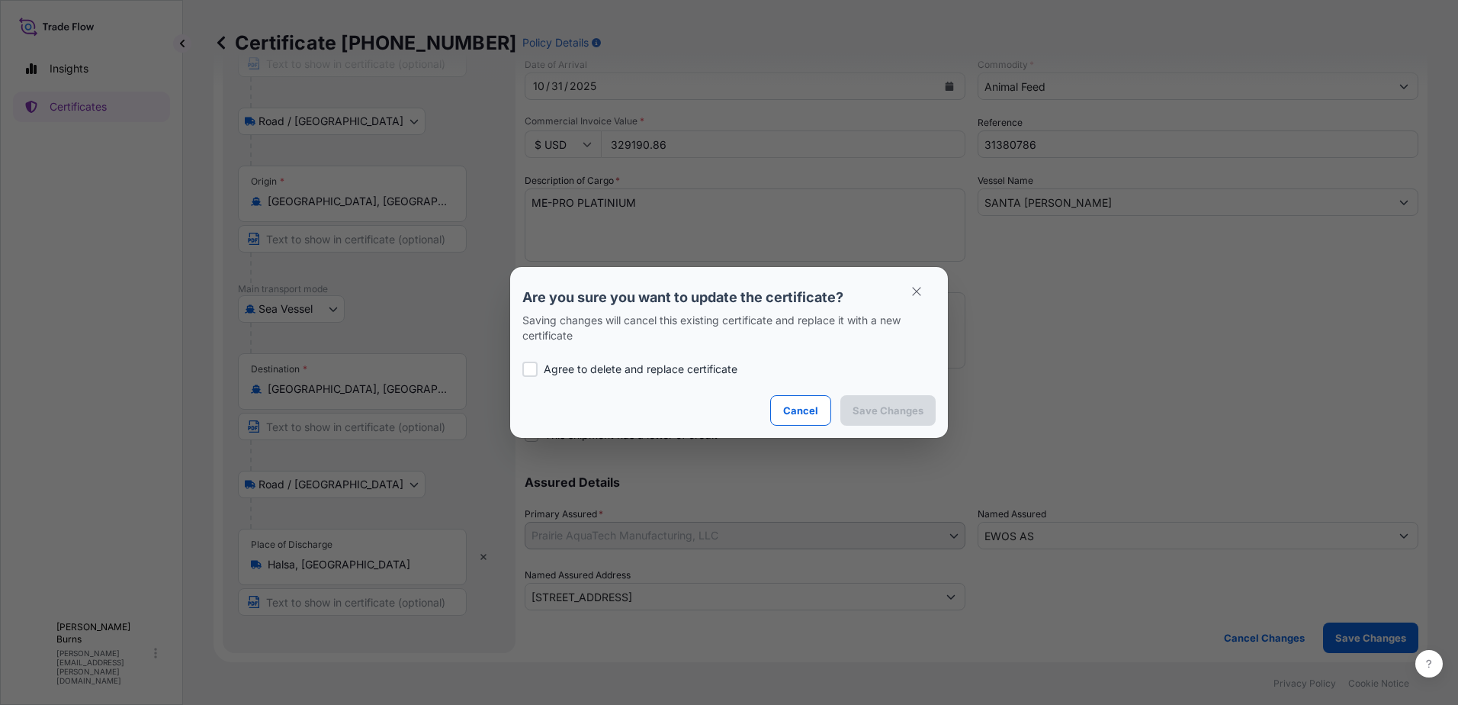
click at [527, 365] on div at bounding box center [529, 369] width 15 height 15
checkbox input "true"
click at [902, 411] on p "Save Changes" at bounding box center [888, 410] width 71 height 15
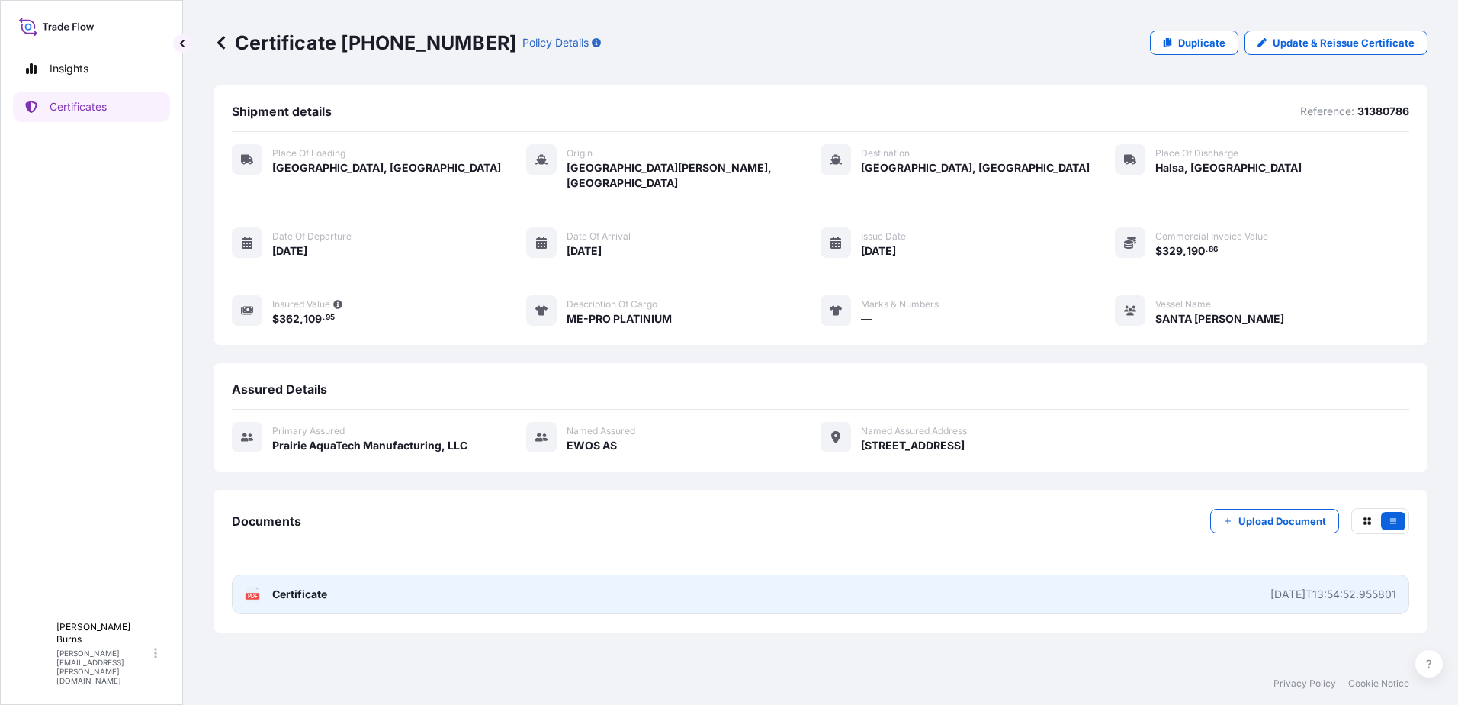
click at [450, 584] on link "PDF Certificate 2025-09-25T13:54:52.955801" at bounding box center [821, 594] width 1178 height 40
